Goal: Task Accomplishment & Management: Use online tool/utility

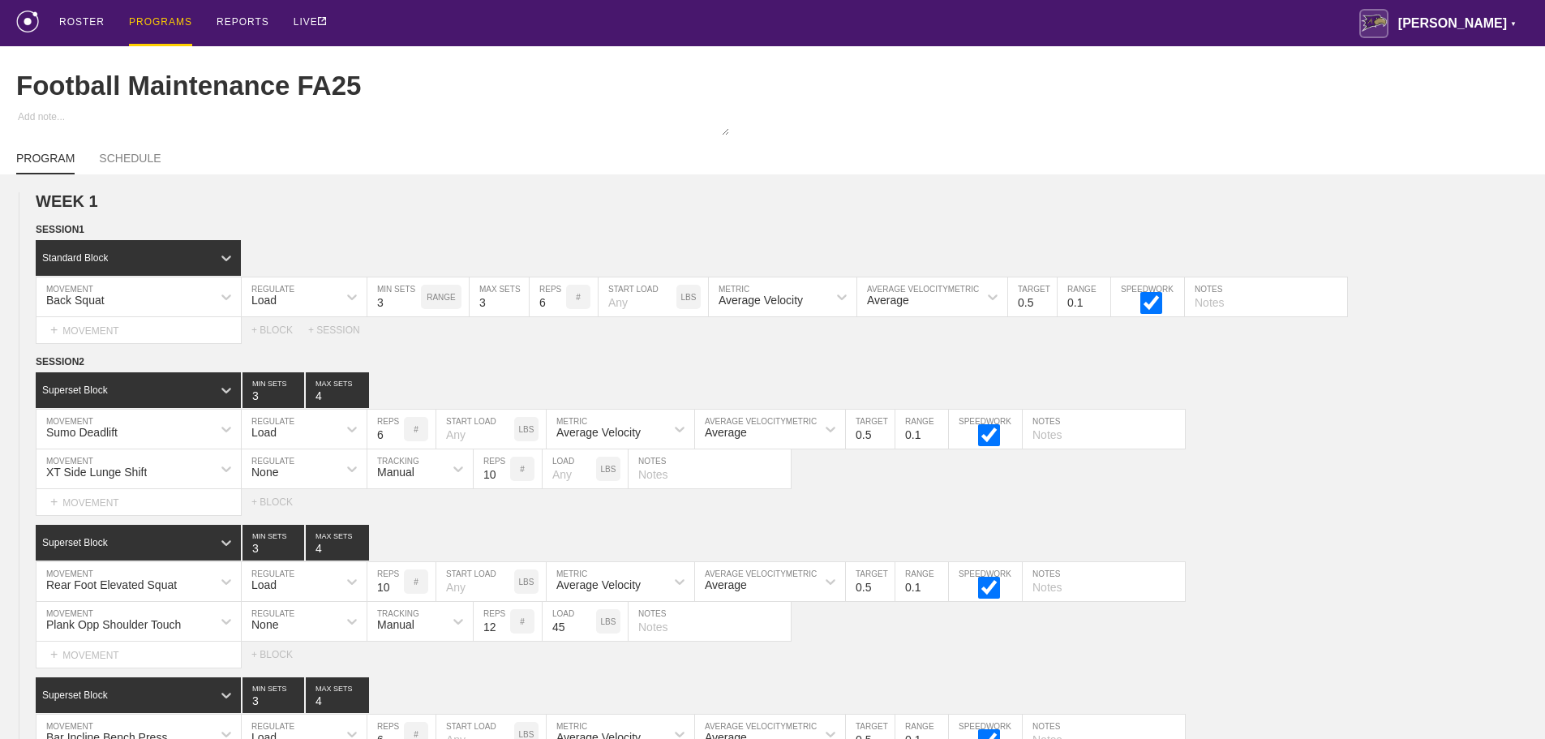
click at [155, 24] on div "PROGRAMS" at bounding box center [160, 23] width 63 height 46
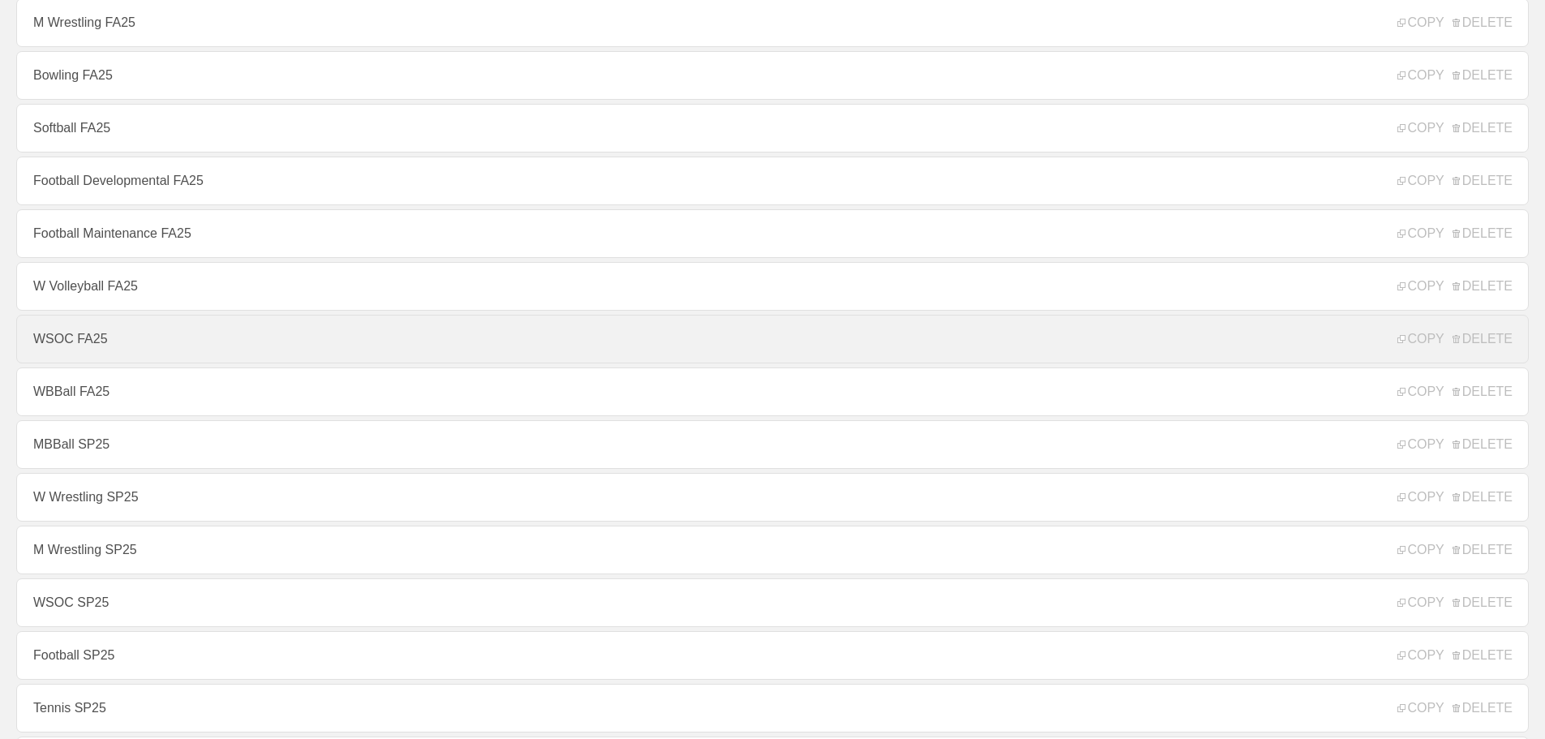
scroll to position [568, 0]
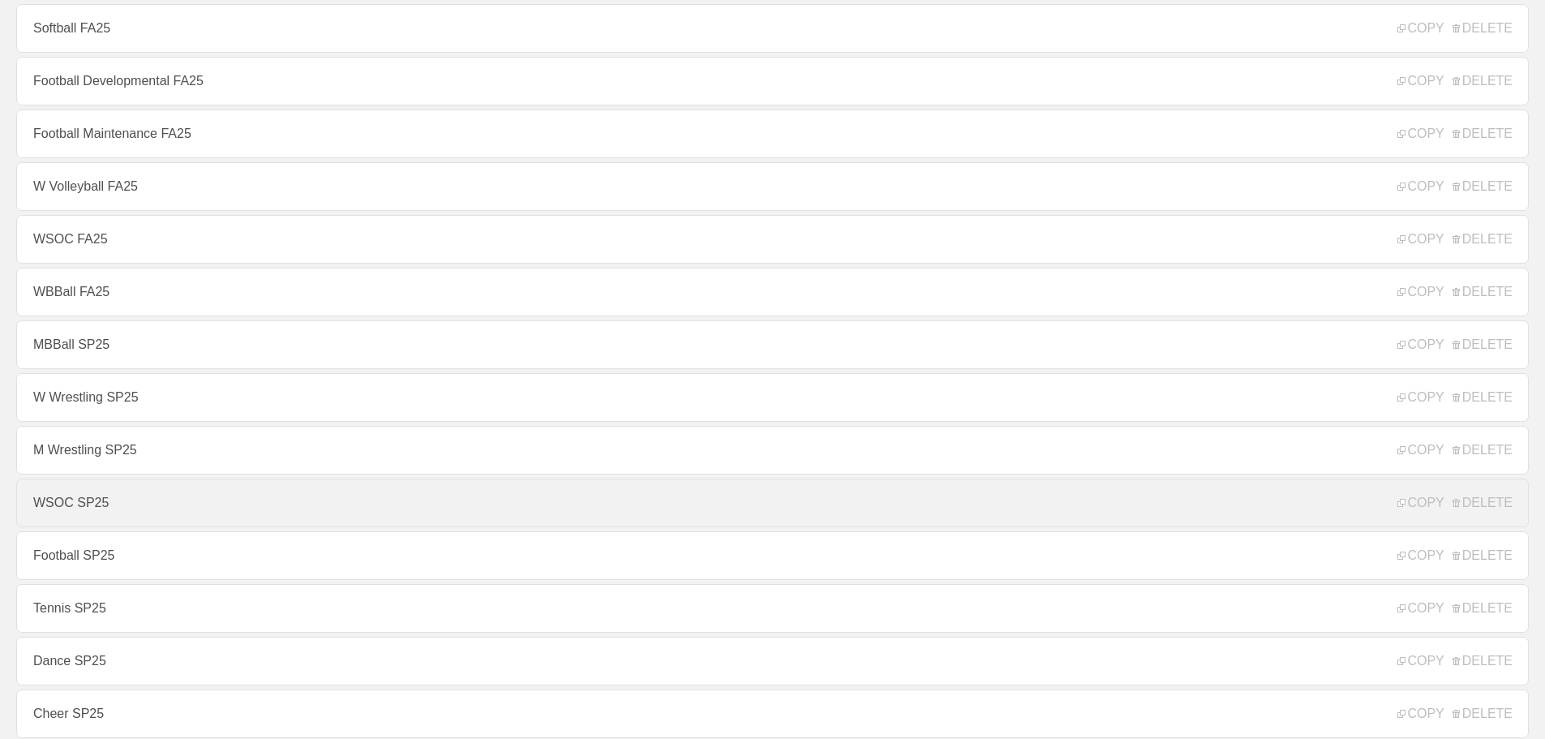
click at [99, 496] on link "WSOC SP25" at bounding box center [772, 503] width 1513 height 49
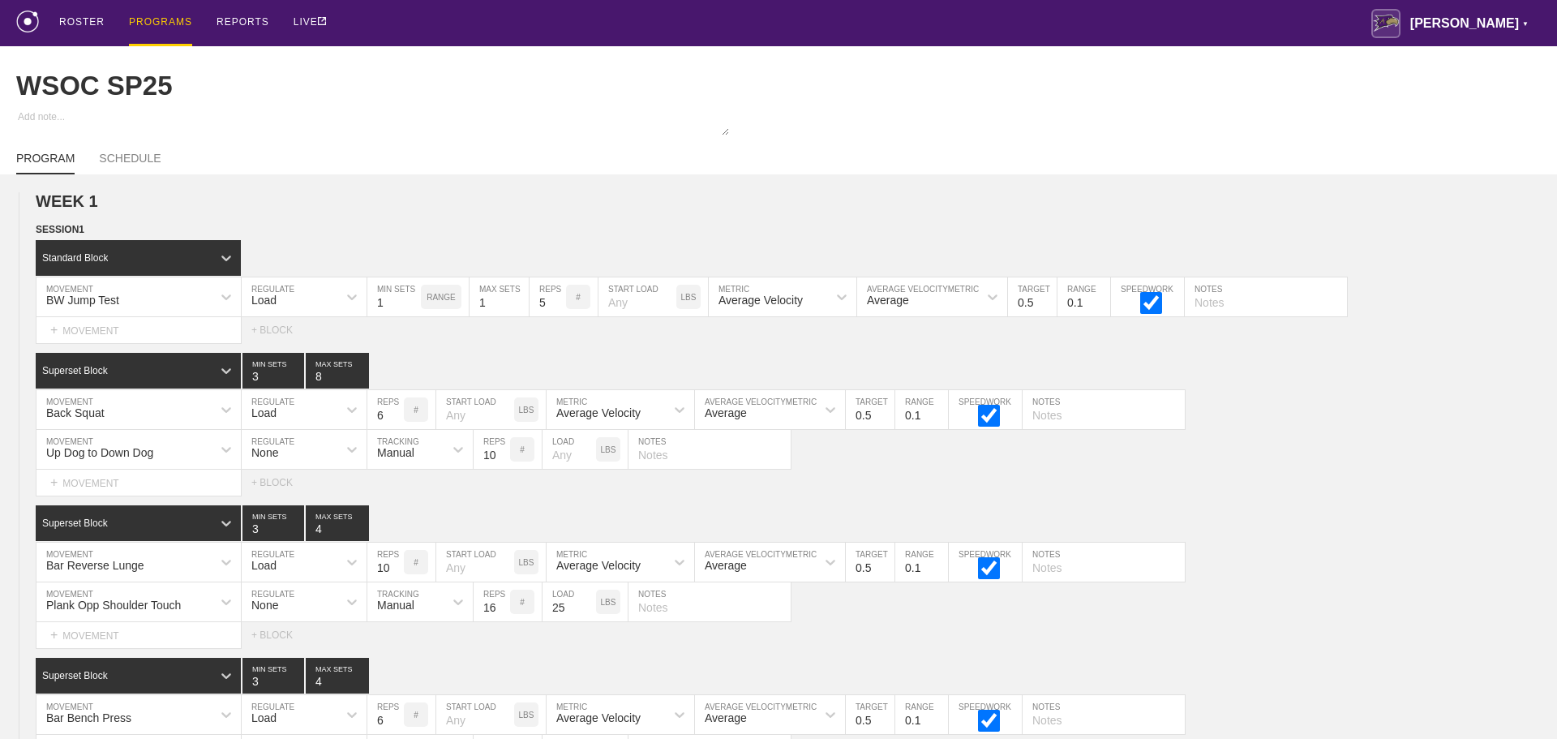
type textarea "x"
type input "WSOC SP25"
click at [157, 17] on div "PROGRAMS" at bounding box center [160, 23] width 63 height 46
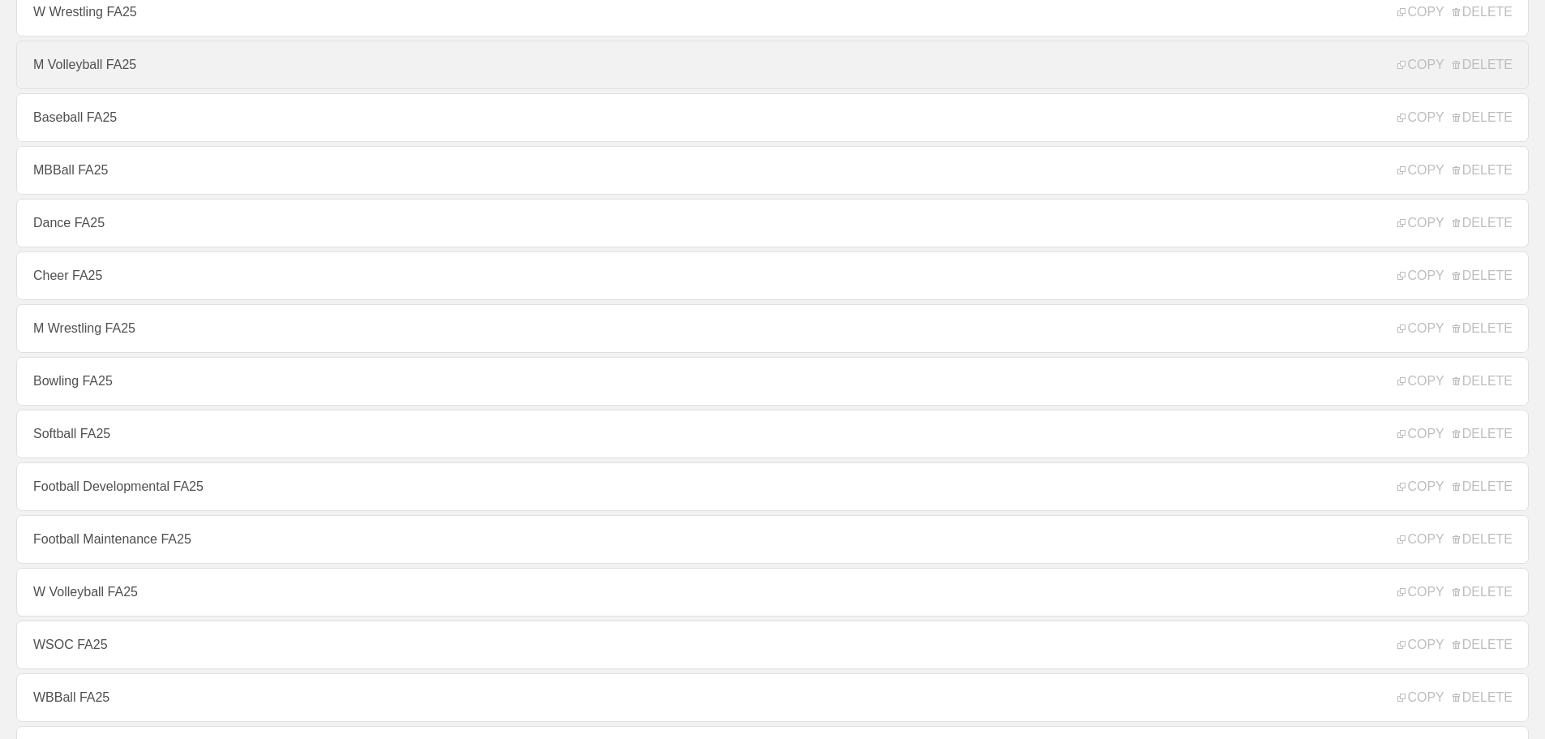
scroll to position [243, 0]
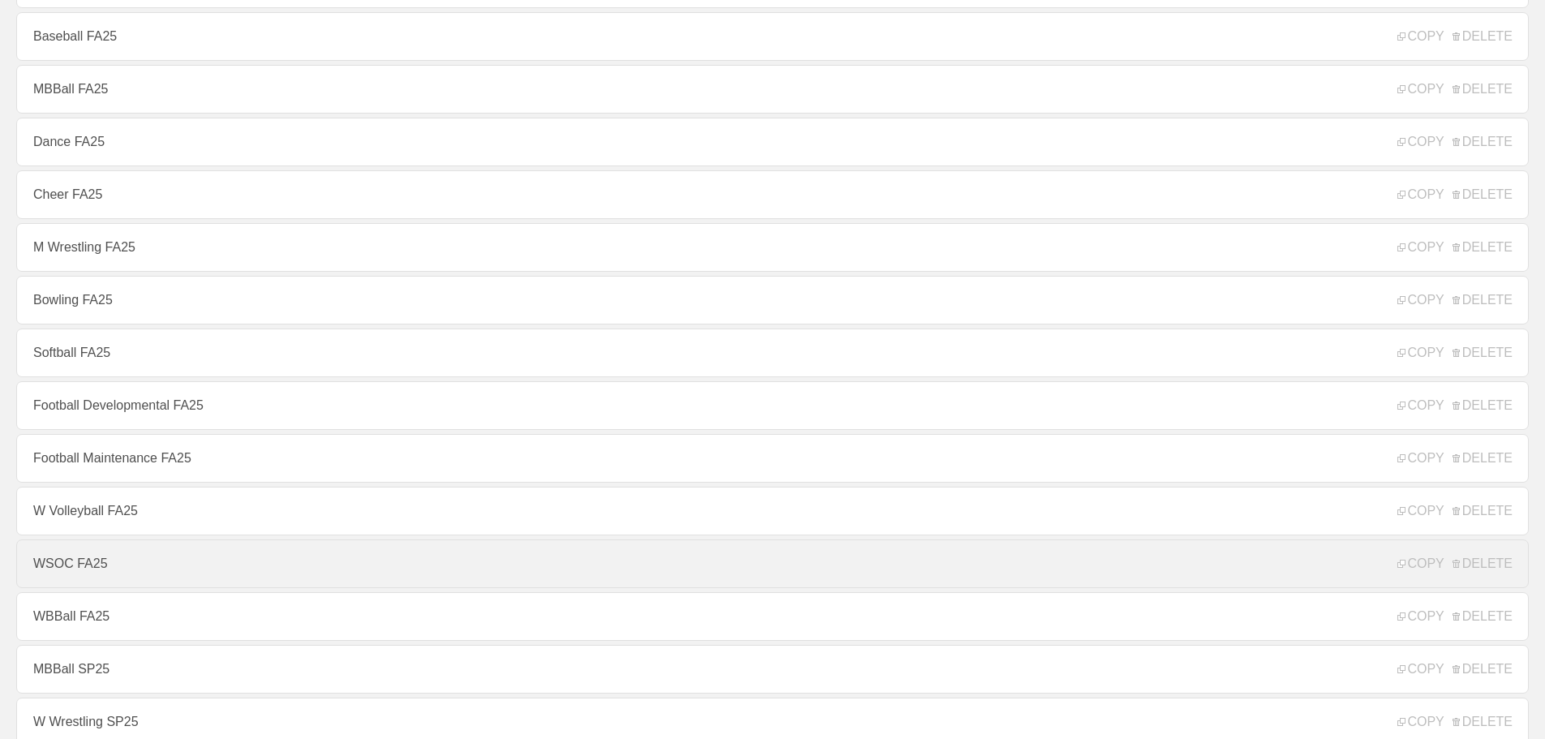
click at [79, 558] on link "WSOC FA25" at bounding box center [772, 563] width 1513 height 49
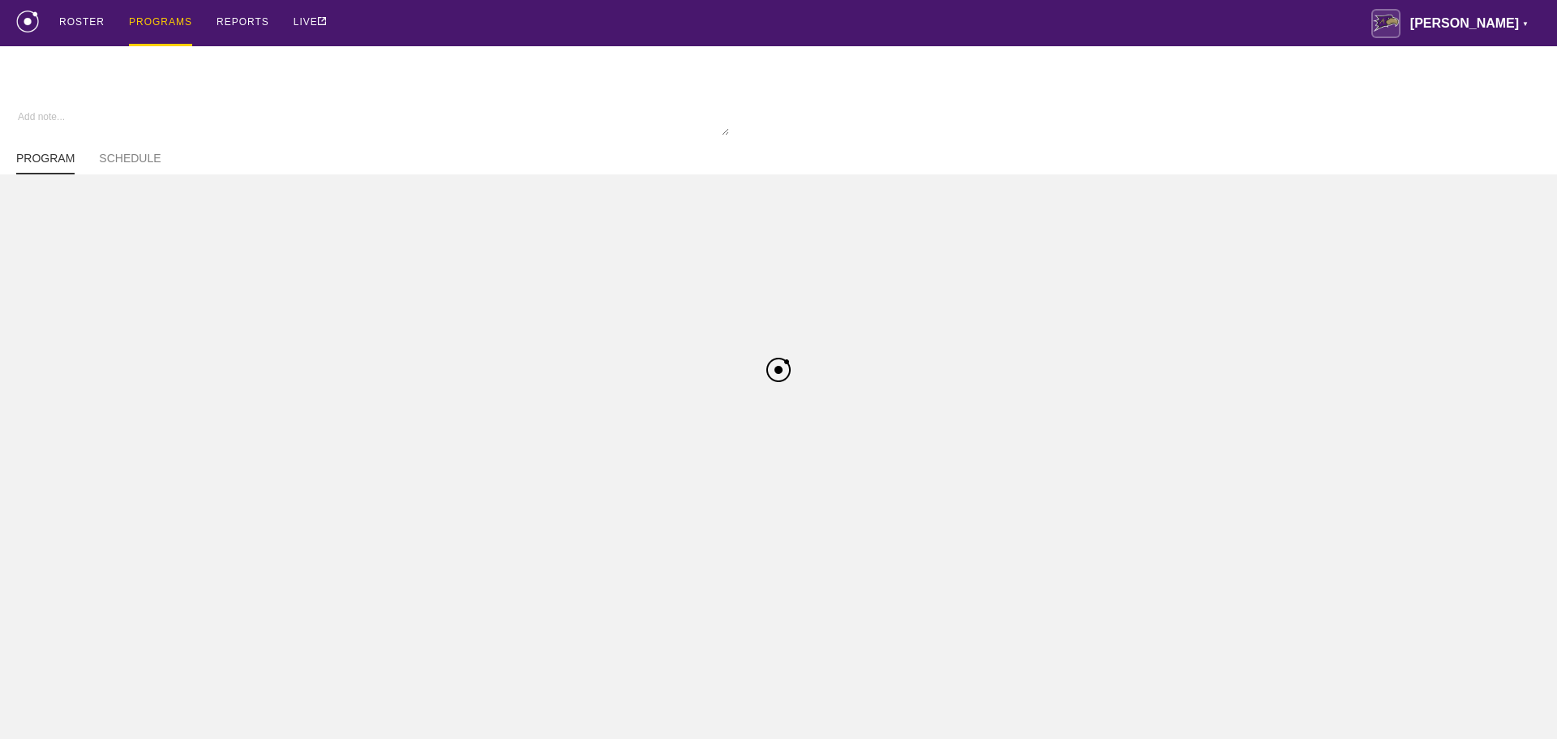
type textarea "x"
type input "WSOC FA25"
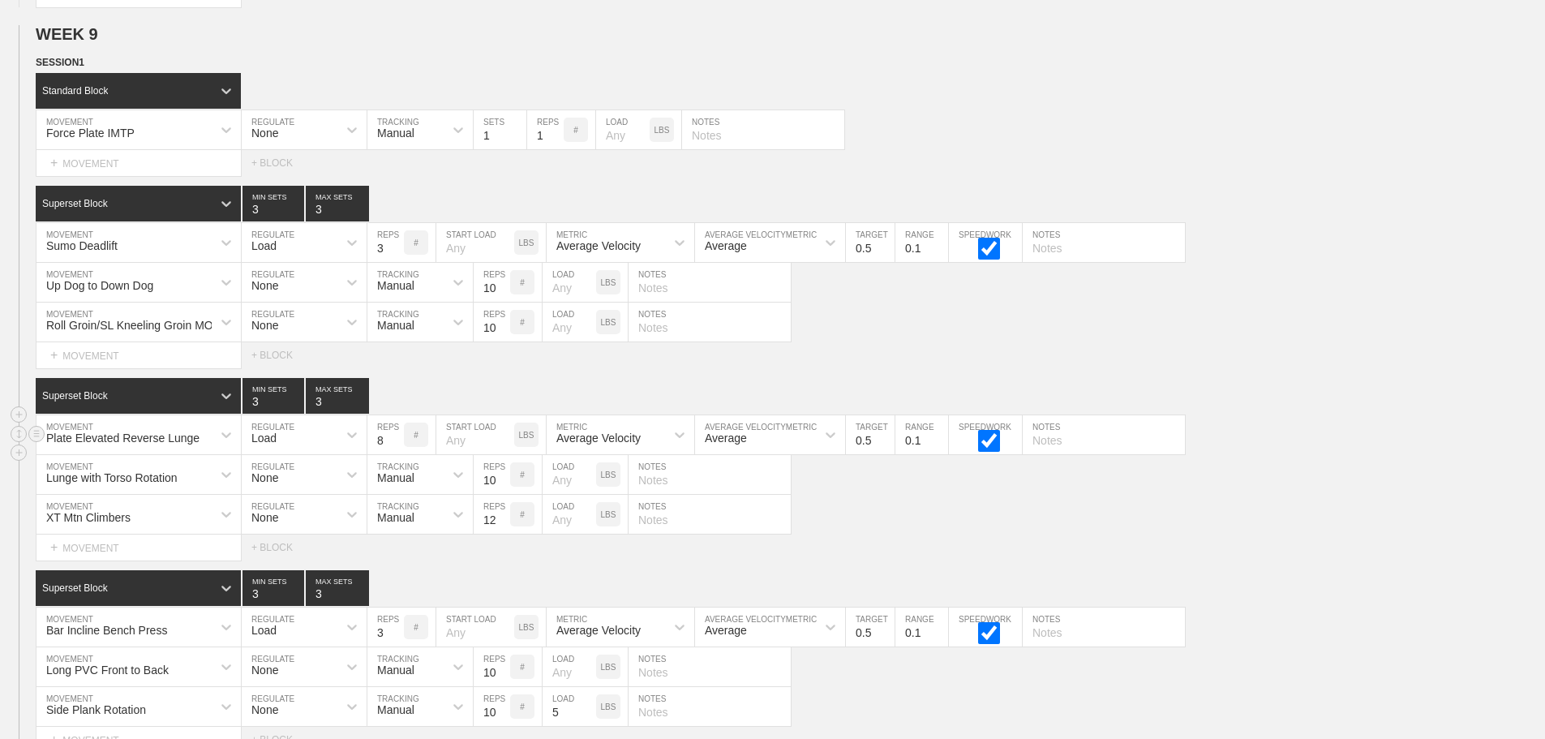
scroll to position [13309, 0]
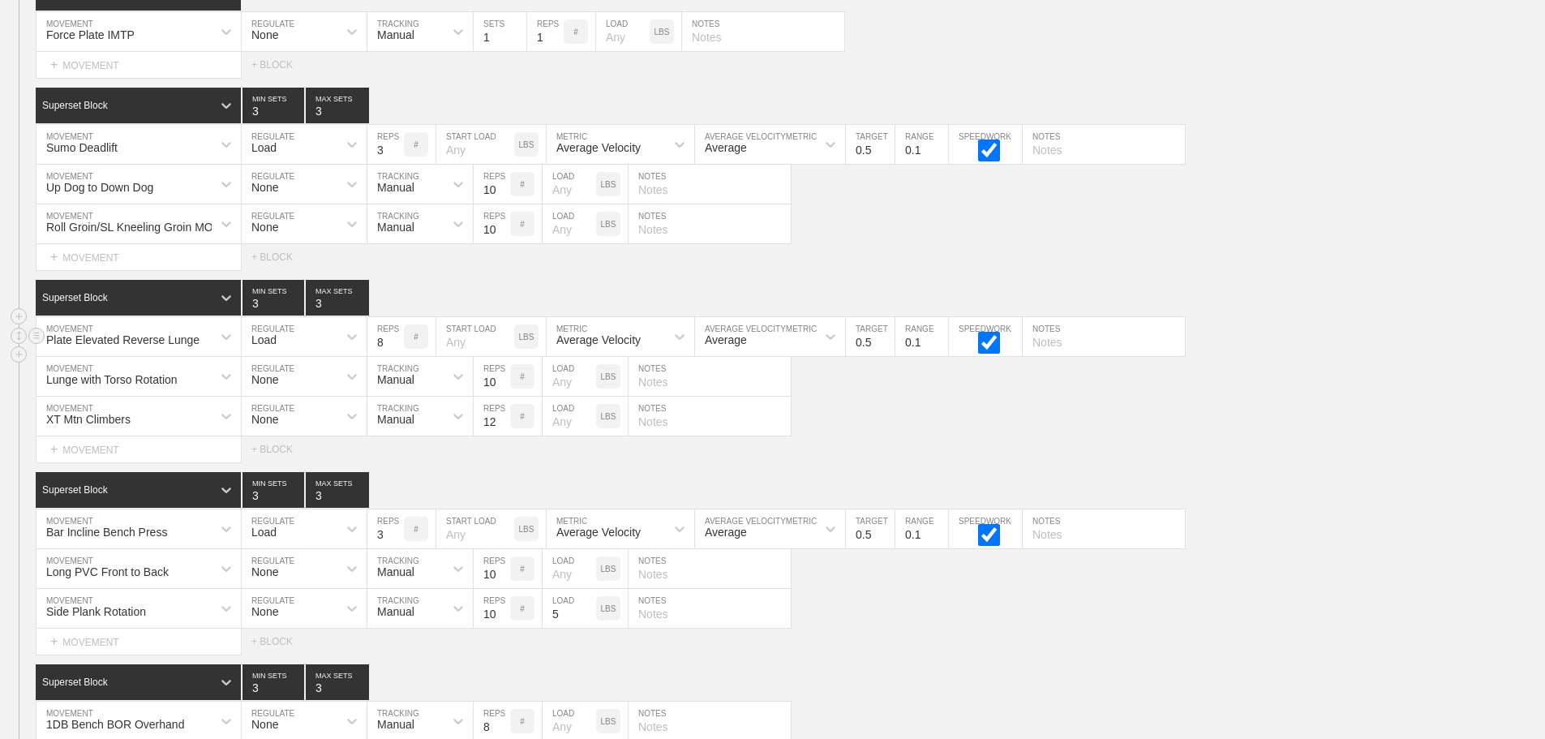
click at [380, 354] on input "8" at bounding box center [385, 336] width 36 height 39
type input "6"
drag, startPoint x: 23, startPoint y: 195, endPoint x: 18, endPoint y: 187, distance: 10.2
click at [18, 187] on circle at bounding box center [19, 183] width 19 height 19
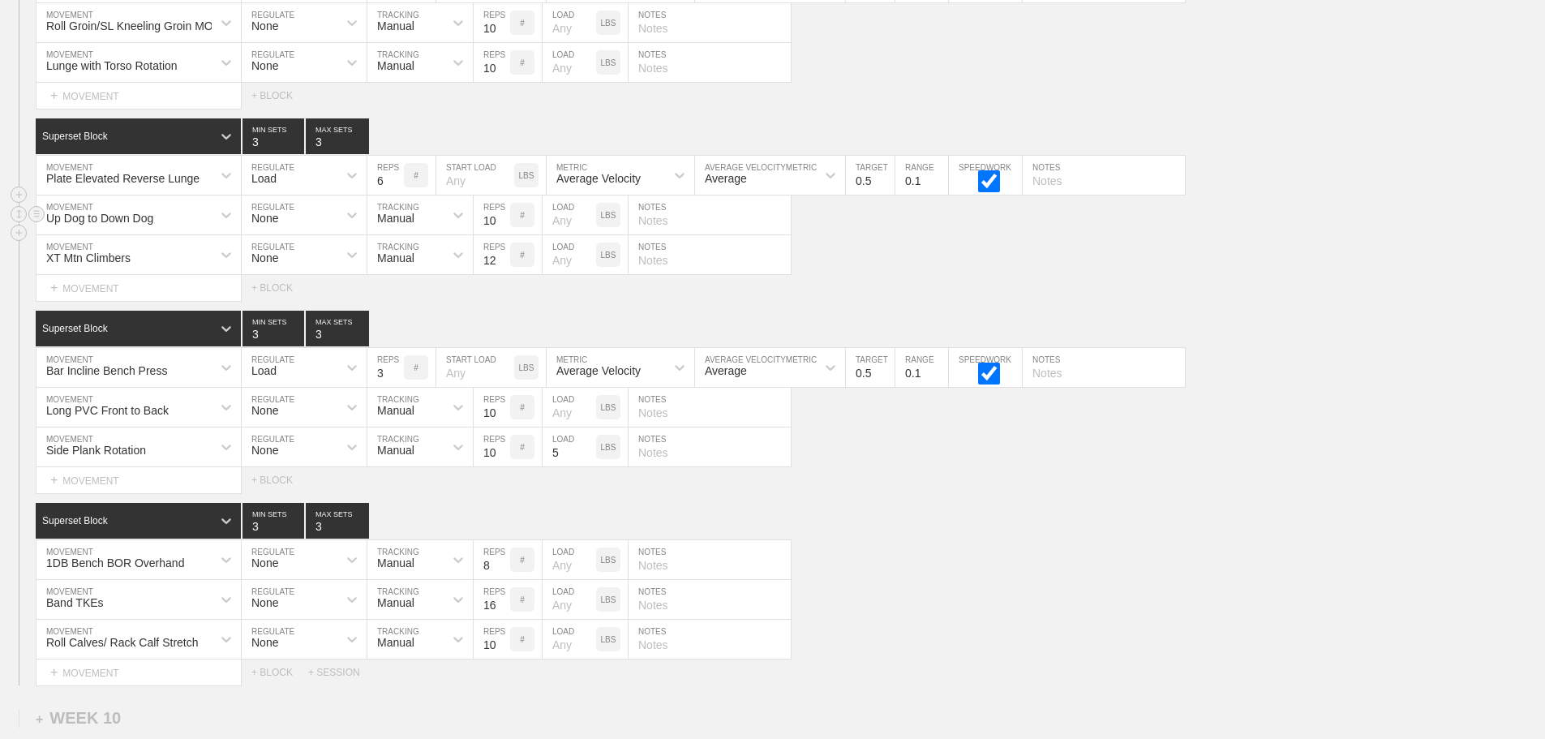
scroll to position [13471, 0]
click at [698, 459] on input "text" at bounding box center [710, 446] width 162 height 39
type input "5/side"
click at [696, 76] on input "text" at bounding box center [710, 61] width 162 height 39
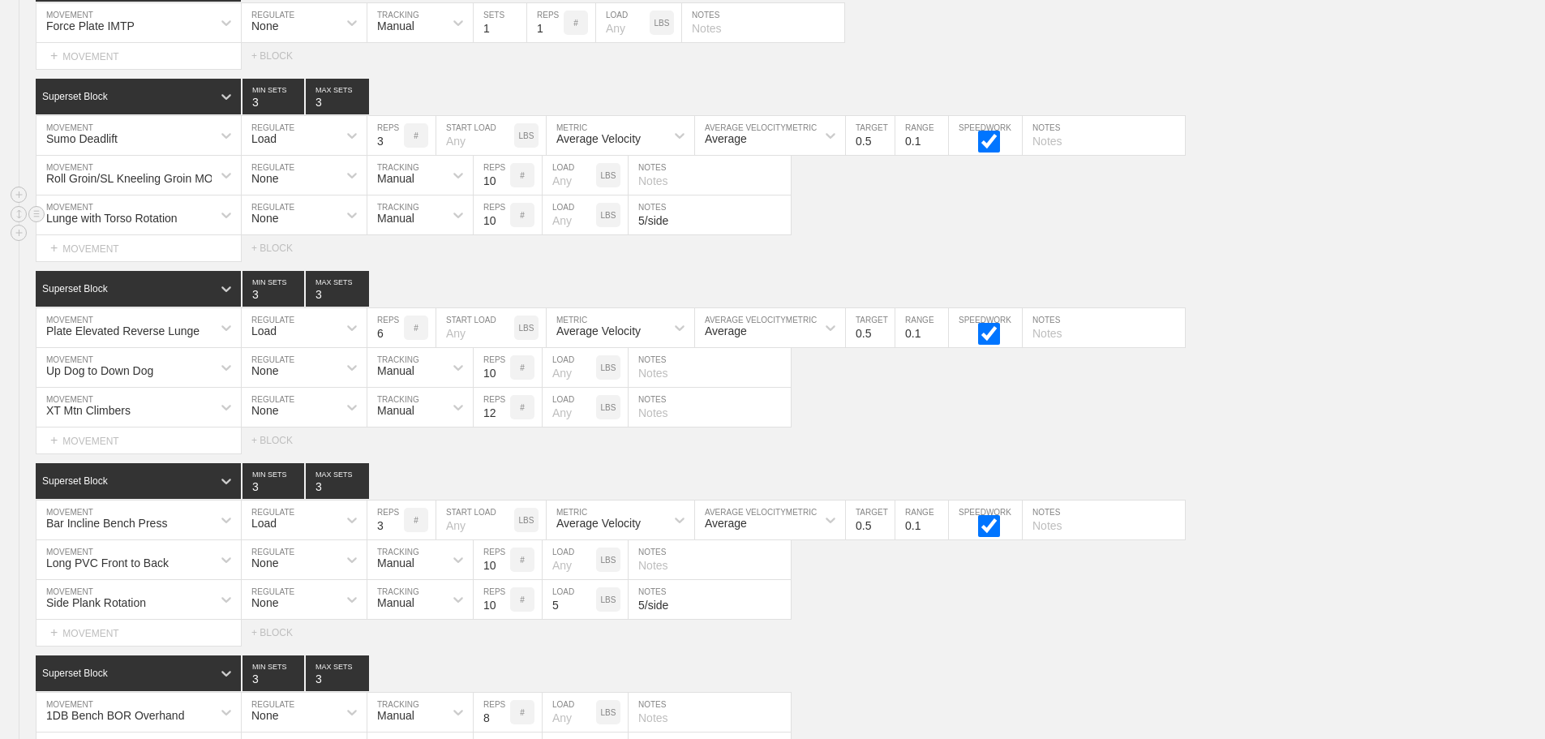
scroll to position [13309, 0]
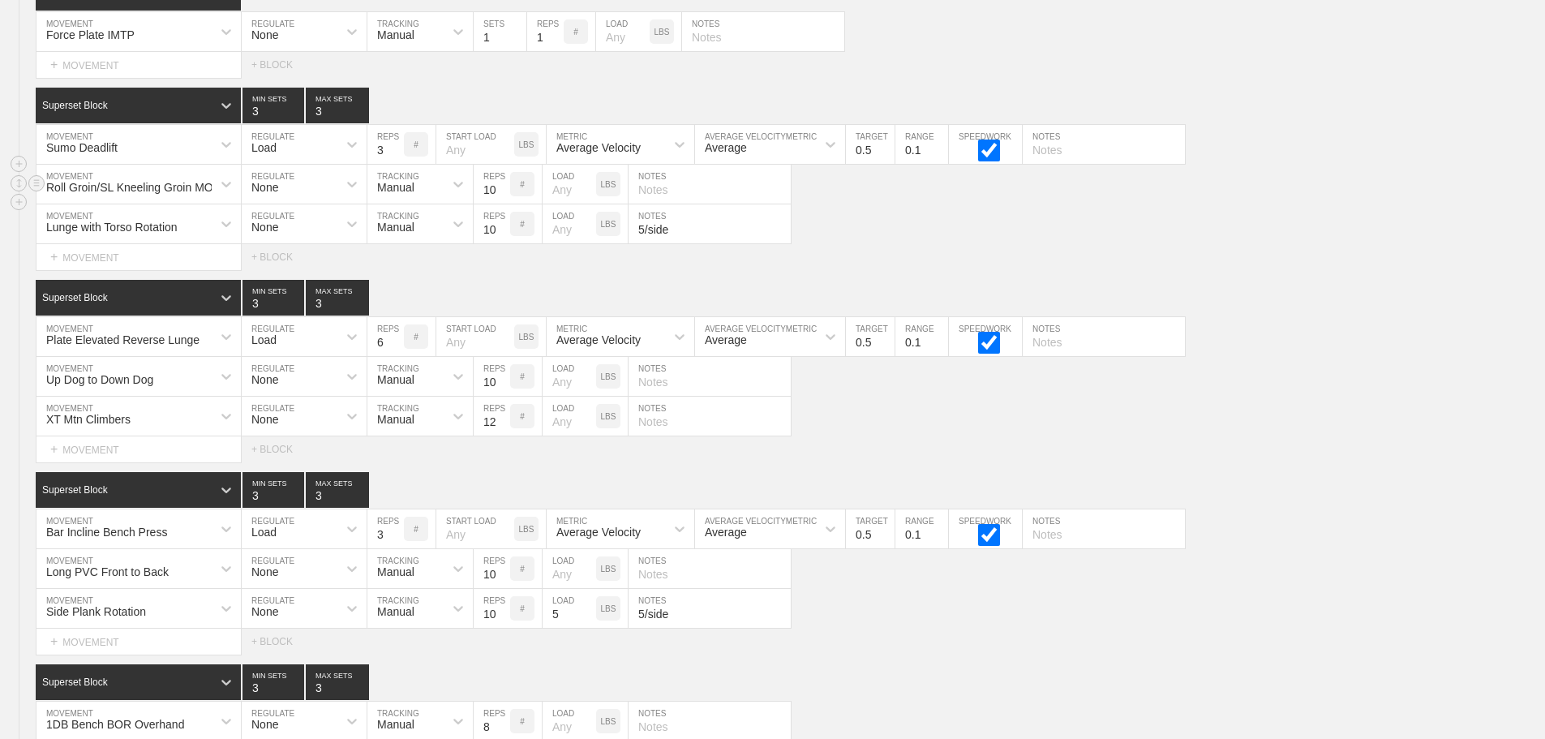
type input "5/side"
click at [676, 201] on input "text" at bounding box center [710, 184] width 162 height 39
click at [1049, 356] on input "text" at bounding box center [1104, 336] width 162 height 39
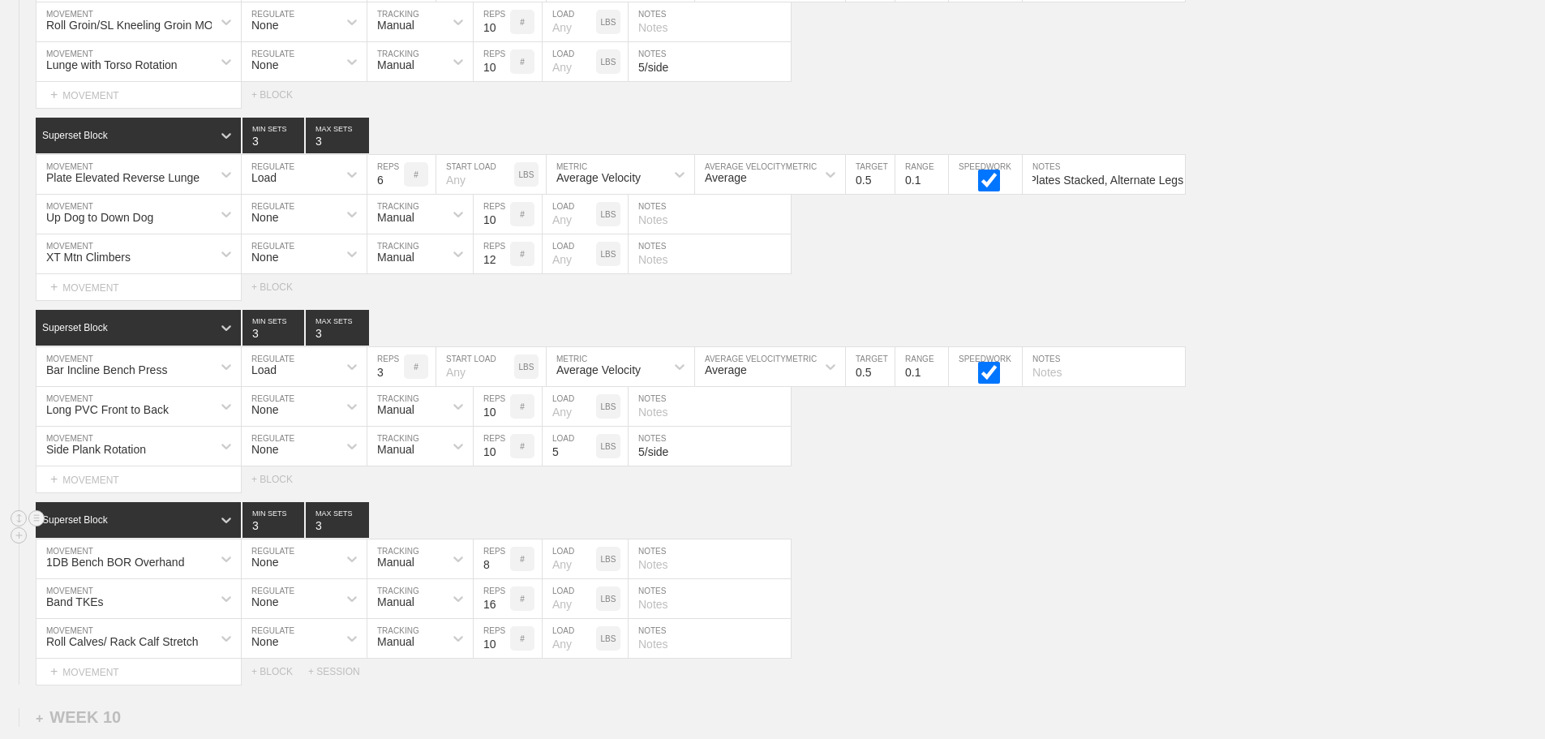
scroll to position [13552, 0]
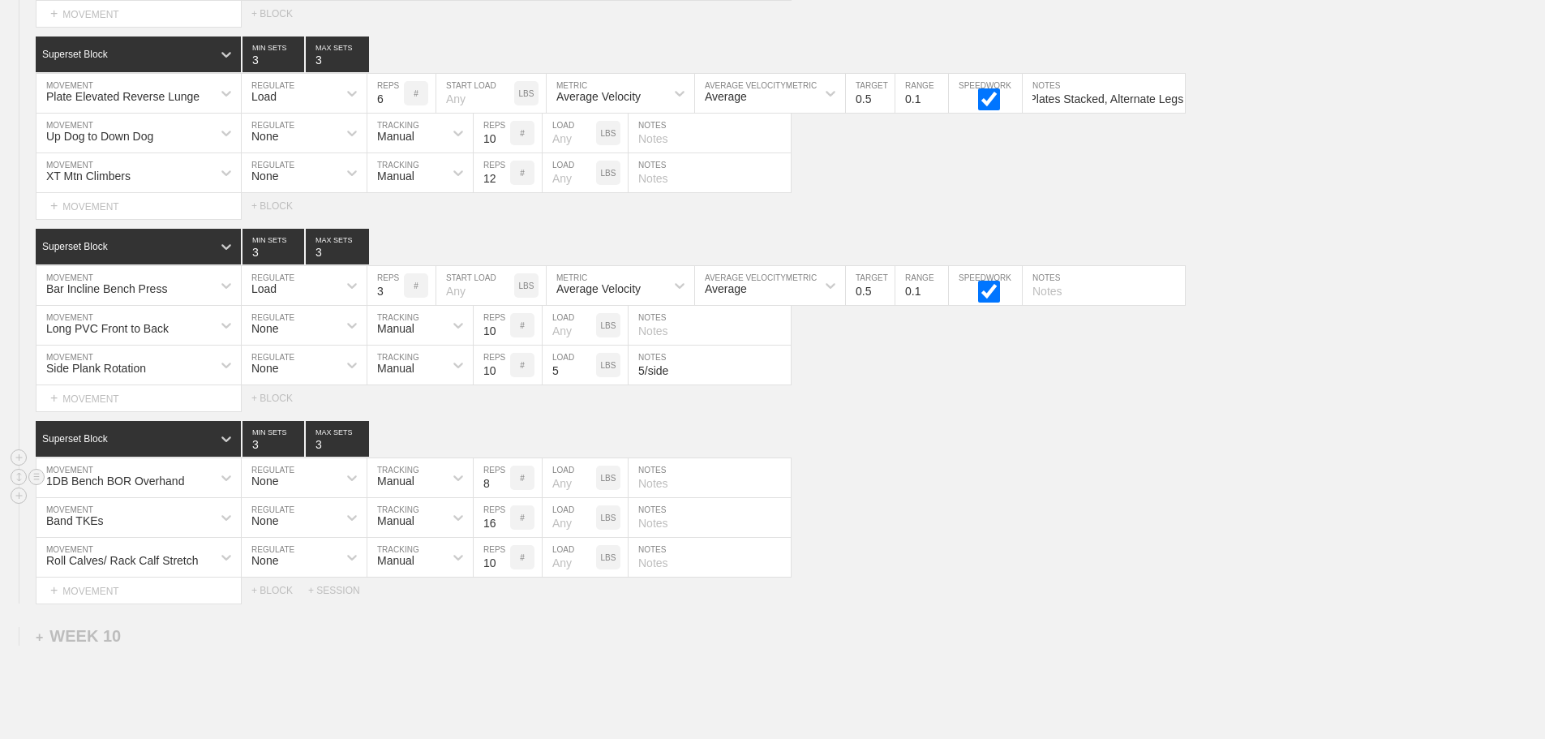
type input "Two Blue Plates Stacked, Alternate Legs"
click at [650, 495] on input "text" at bounding box center [710, 477] width 162 height 39
type input "4/side"
click at [659, 532] on input "text" at bounding box center [710, 517] width 162 height 39
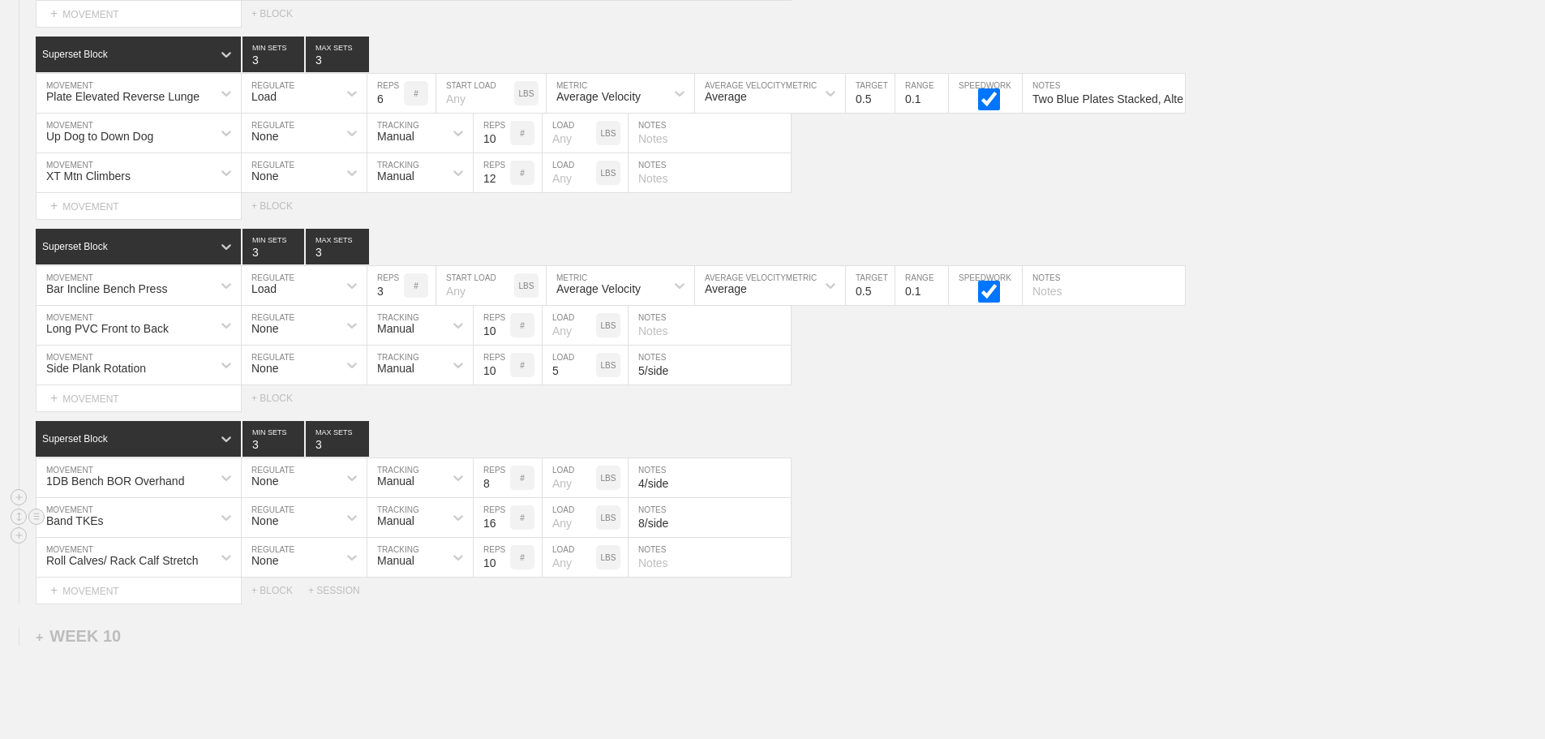
type input "8/side"
click at [1008, 531] on div "Band TKEs MOVEMENT None REGULATE Manual TRACKING 16 REPS # LOAD LBS 8/side NOTES" at bounding box center [772, 518] width 1545 height 40
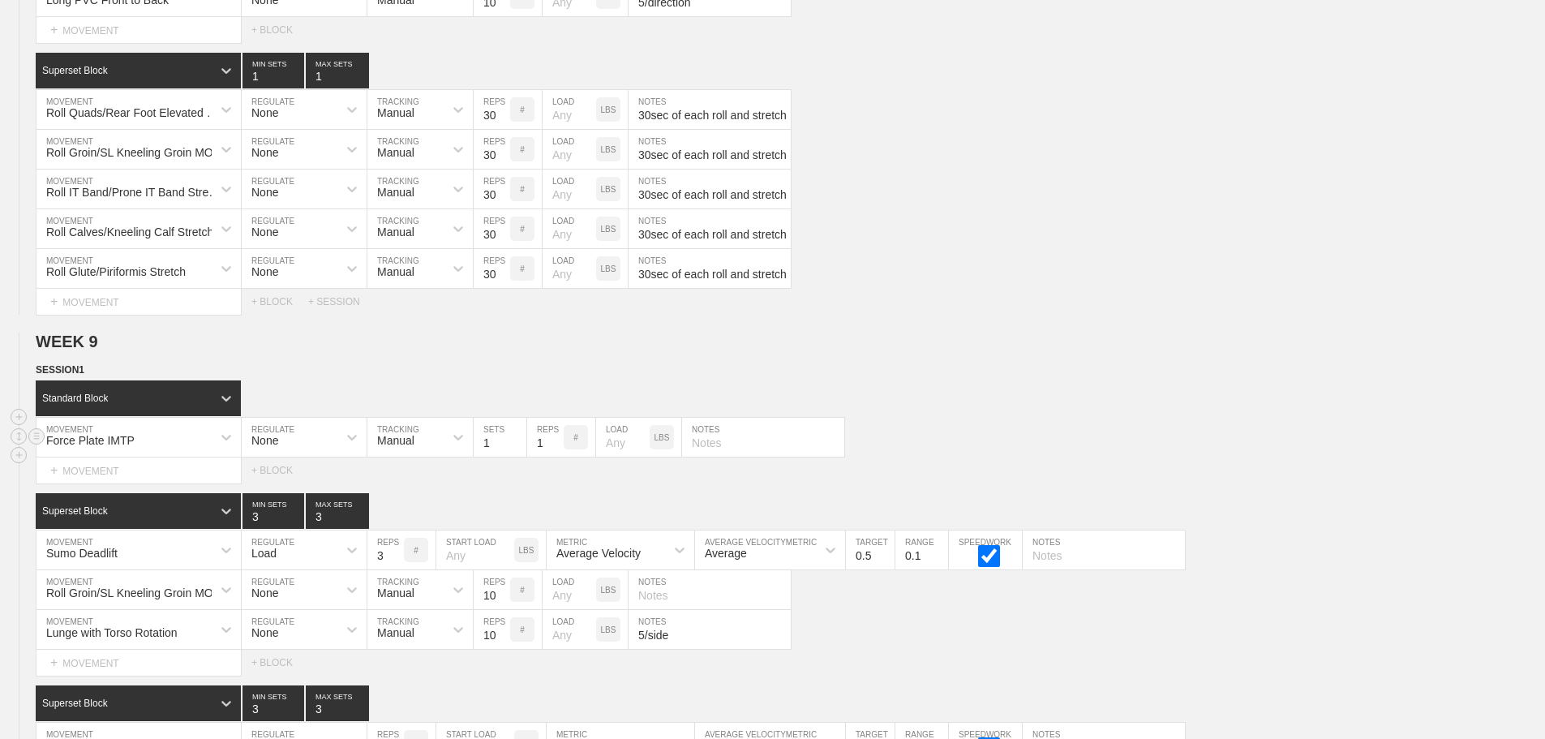
scroll to position [12822, 0]
